Goal: Find specific page/section: Find specific page/section

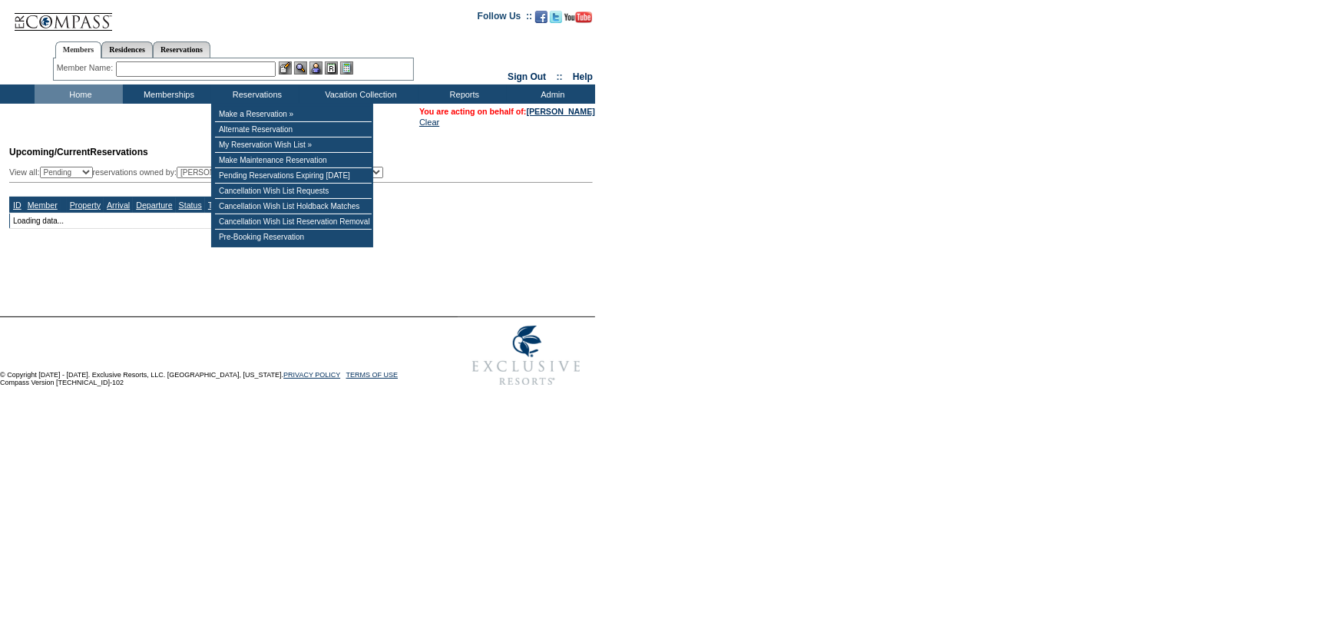
click at [230, 68] on input "text" at bounding box center [196, 68] width 160 height 15
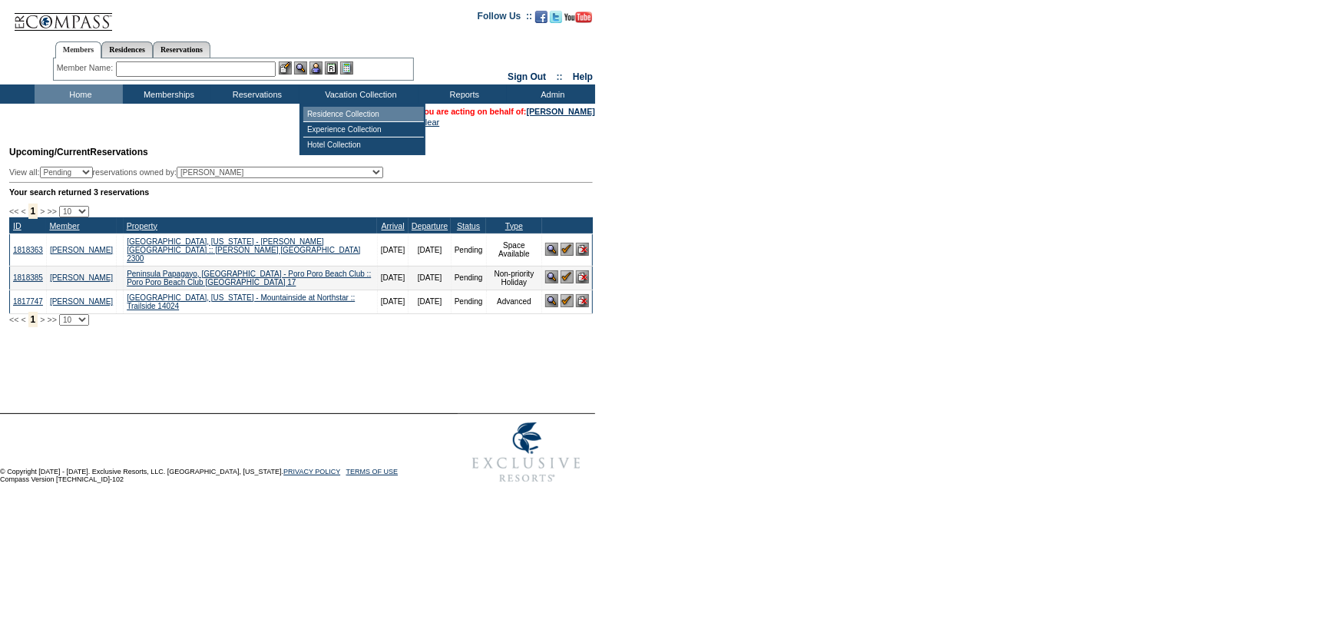
click at [339, 113] on td "Residence Collection" at bounding box center [363, 114] width 121 height 15
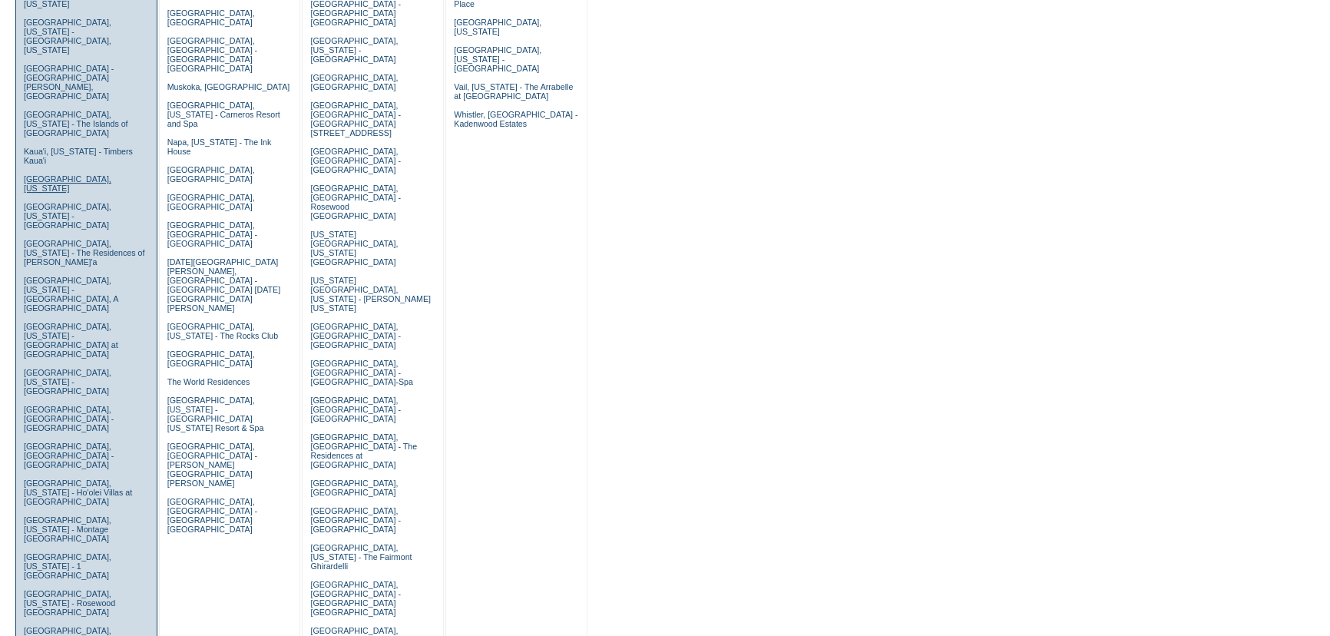
scroll to position [489, 0]
